Goal: Navigation & Orientation: Find specific page/section

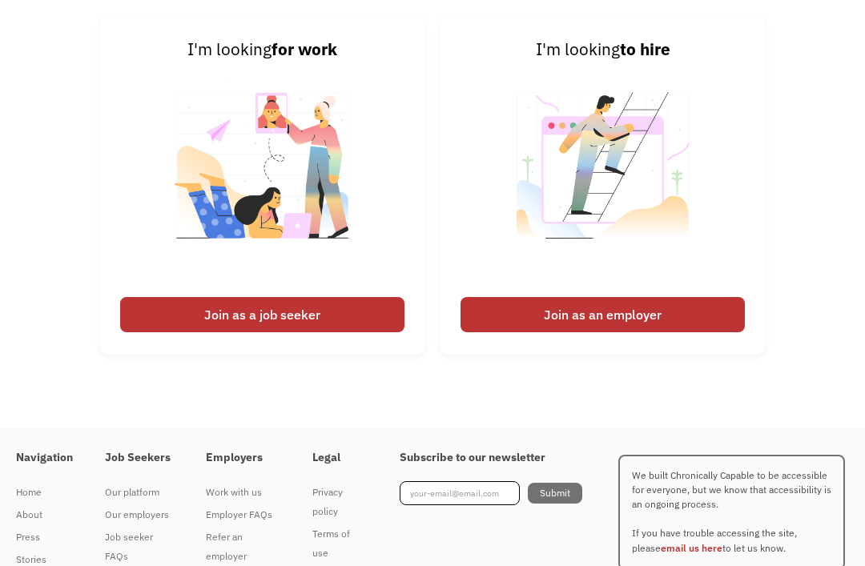
scroll to position [3838, 0]
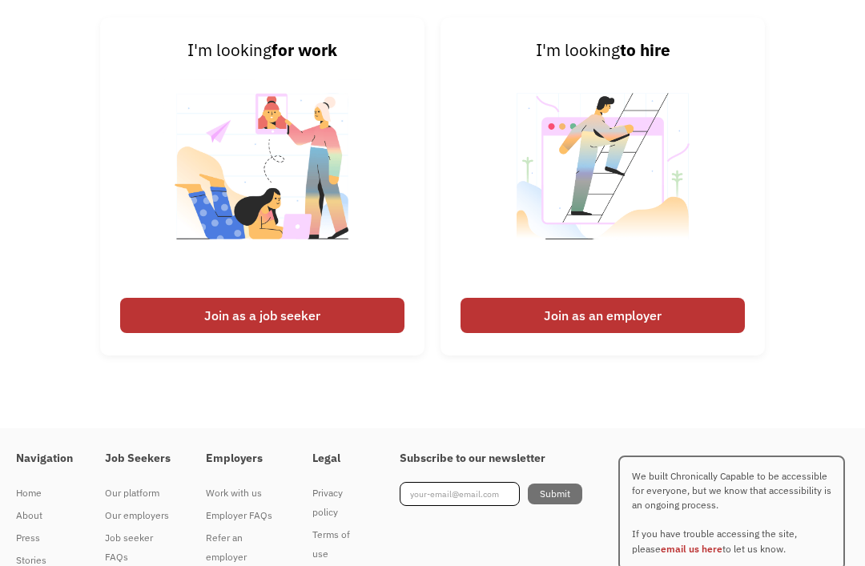
click at [328, 333] on div "Join as a job seeker" at bounding box center [262, 315] width 284 height 35
click at [149, 333] on div "Join as a job seeker" at bounding box center [262, 315] width 284 height 35
click at [269, 333] on div "Join as a job seeker" at bounding box center [262, 315] width 284 height 35
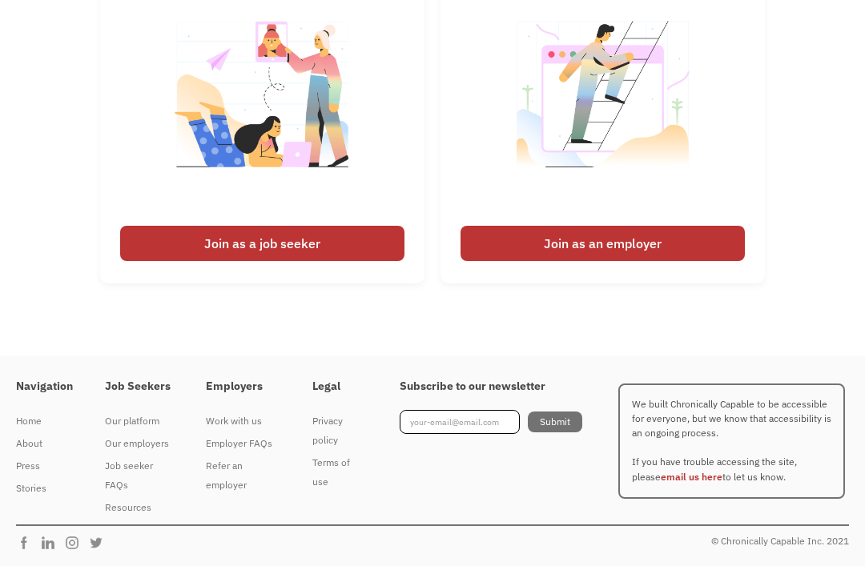
scroll to position [3999, 0]
click at [337, 218] on img at bounding box center [262, 104] width 199 height 227
click at [318, 261] on div "Join as a job seeker" at bounding box center [262, 243] width 284 height 35
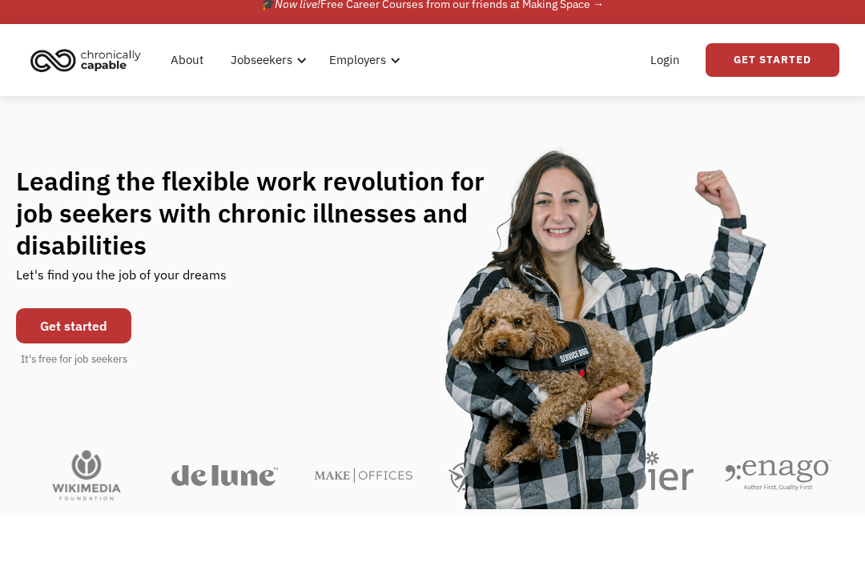
scroll to position [0, 0]
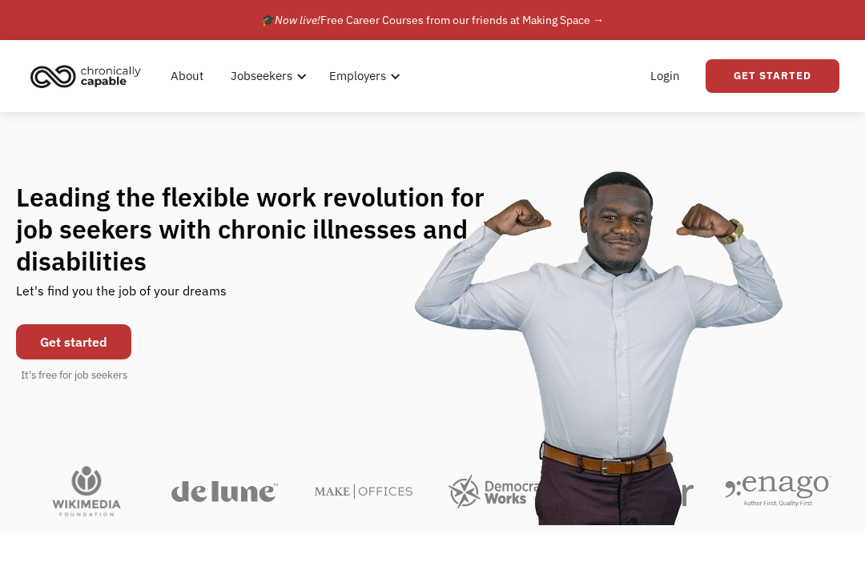
click at [187, 75] on link "About" at bounding box center [187, 75] width 52 height 51
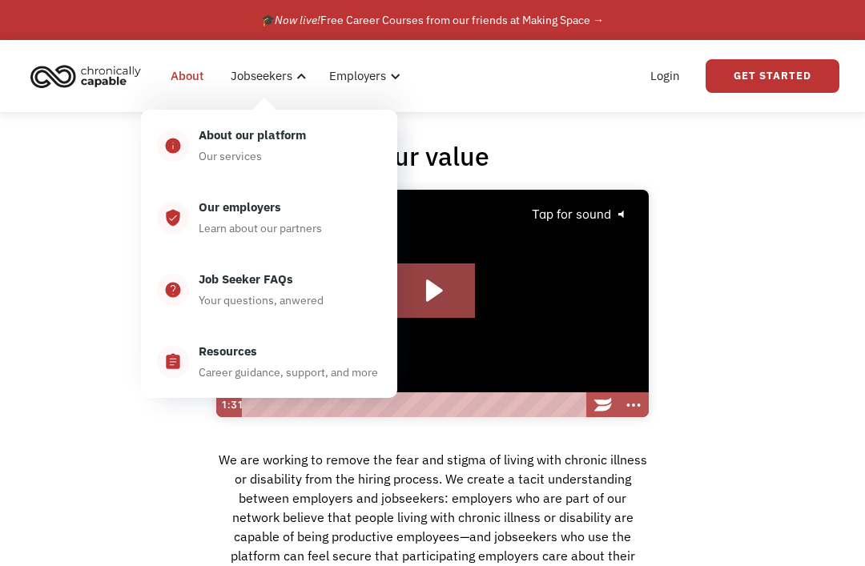
click at [185, 230] on link "verified_user Our employers Learn about our partners" at bounding box center [269, 218] width 256 height 72
